Goal: Navigation & Orientation: Find specific page/section

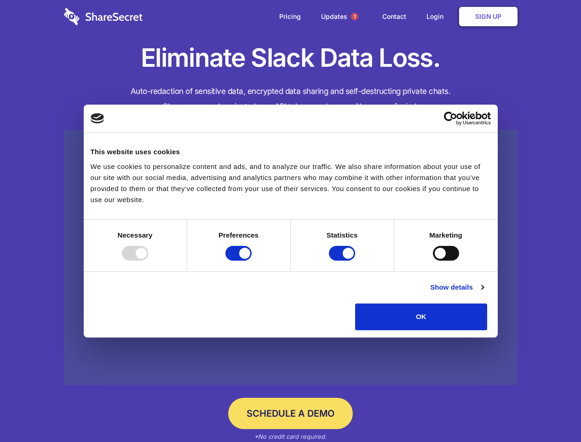
click at [148, 261] on div at bounding box center [135, 253] width 26 height 15
click at [252, 261] on input "Preferences" at bounding box center [239, 253] width 26 height 15
checkbox input "false"
click at [343, 261] on input "Statistics" at bounding box center [342, 253] width 26 height 15
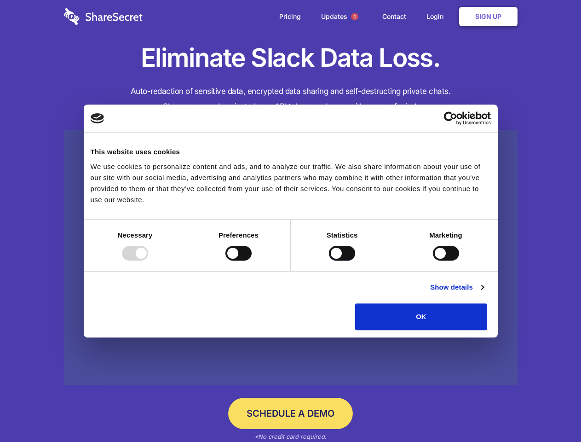
checkbox input "false"
click at [433, 261] on input "Marketing" at bounding box center [446, 253] width 26 height 15
checkbox input "true"
click at [484, 293] on link "Show details" at bounding box center [456, 287] width 53 height 11
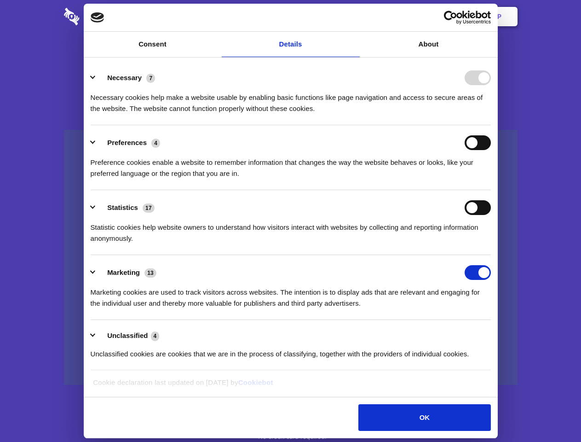
click at [491, 125] on li "Necessary 7 Necessary cookies help make a website usable by enabling basic func…" at bounding box center [291, 92] width 400 height 65
click at [354, 17] on span "1" at bounding box center [354, 16] width 7 height 7
